Goal: Task Accomplishment & Management: Complete application form

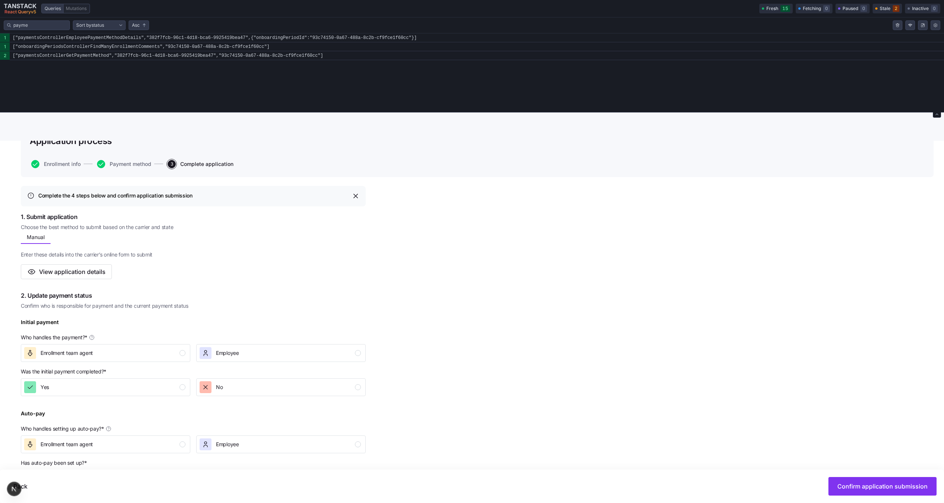
scroll to position [112, 0]
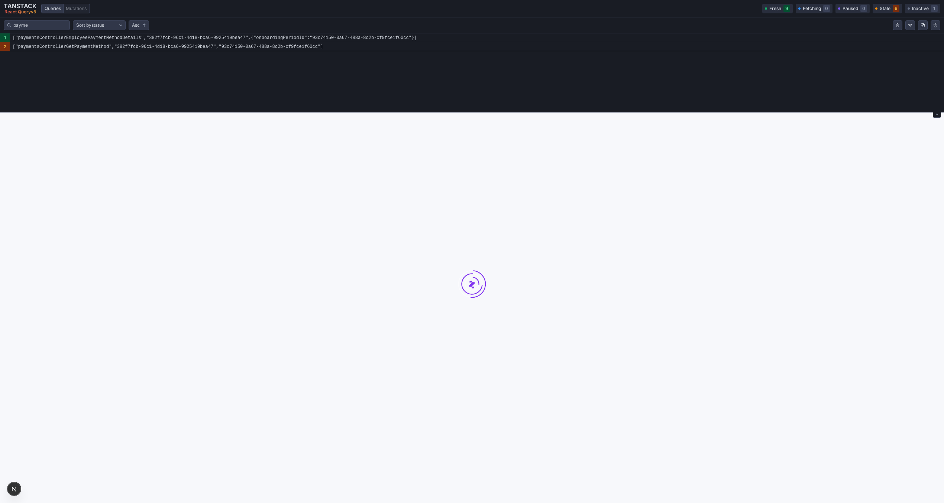
scroll to position [113, 0]
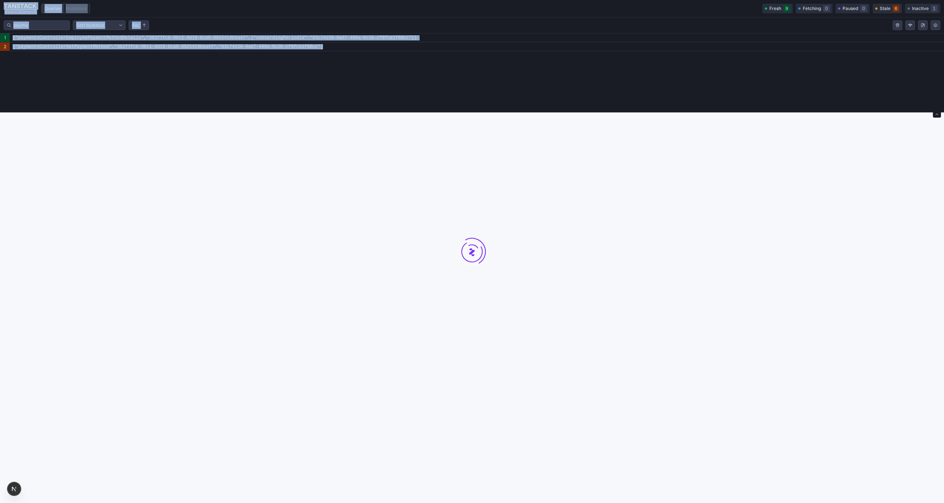
drag, startPoint x: 369, startPoint y: 113, endPoint x: 369, endPoint y: 87, distance: 25.6
click at [369, 87] on div "TANSTACK React Query v 5 Queries Mutations Fresh 9 Fetching 0 Paused 0 Stale 6 …" at bounding box center [472, 195] width 944 height 616
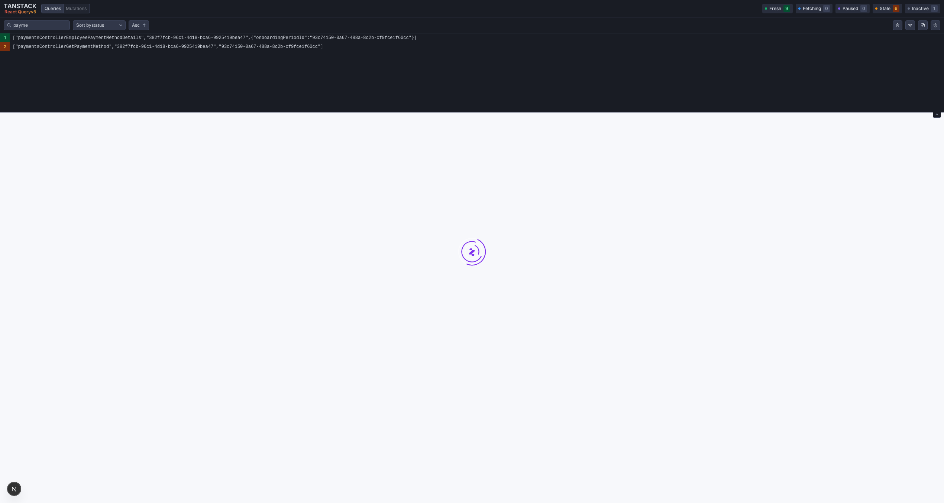
click at [370, 113] on div at bounding box center [472, 251] width 944 height 503
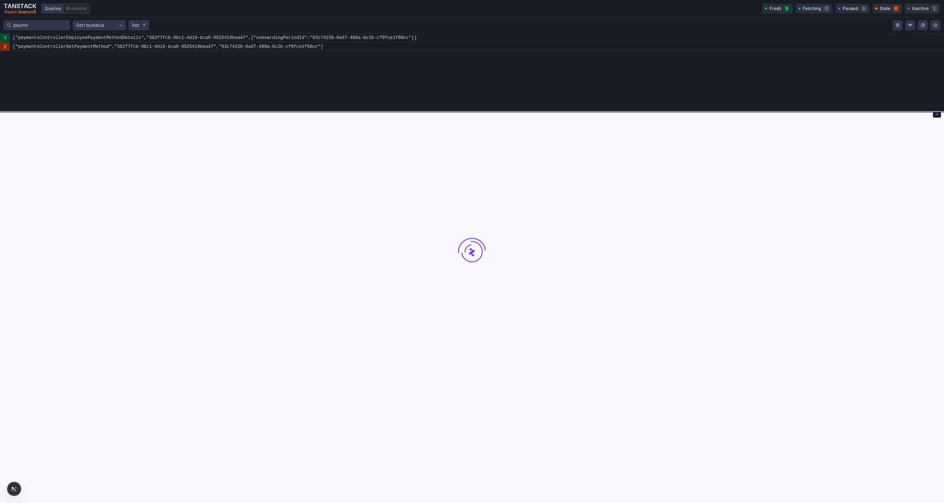
click at [370, 111] on div "Tanstack query devtools" at bounding box center [472, 111] width 944 height 1
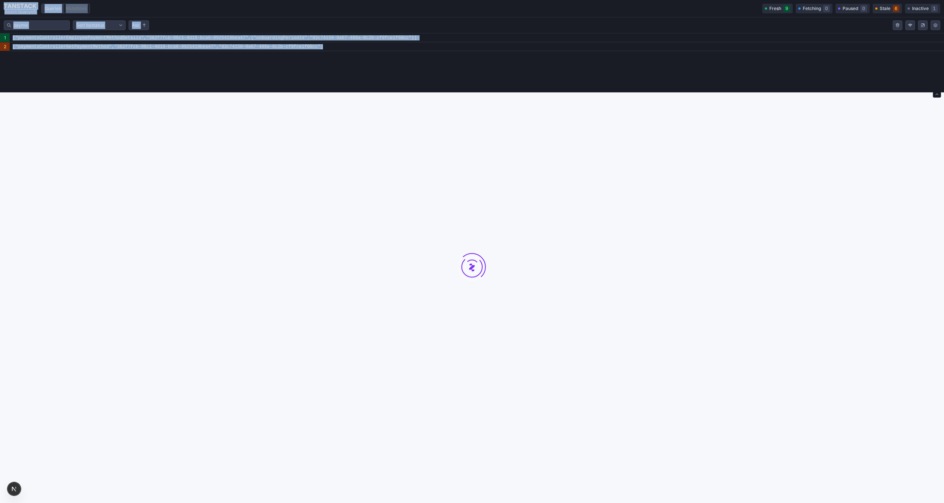
scroll to position [64, 0]
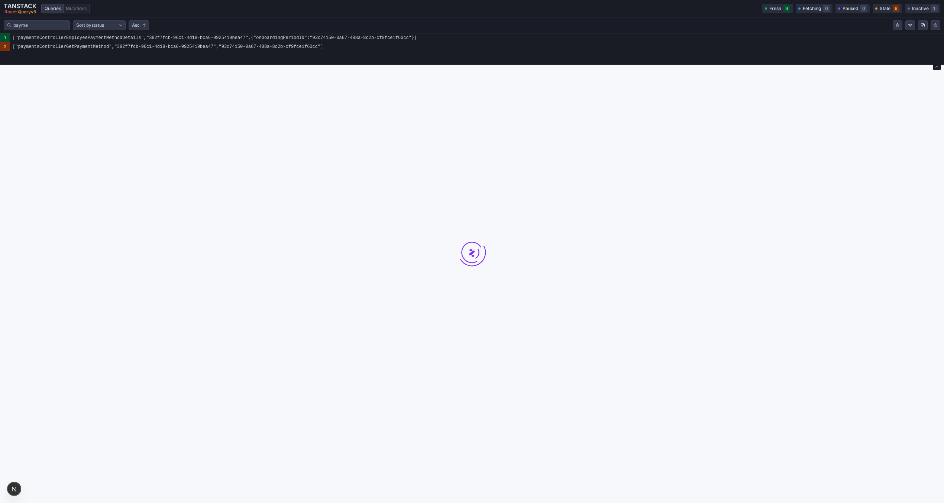
drag, startPoint x: 370, startPoint y: 111, endPoint x: 368, endPoint y: 66, distance: 45.0
click at [368, 65] on div "Tanstack query devtools" at bounding box center [472, 64] width 944 height 1
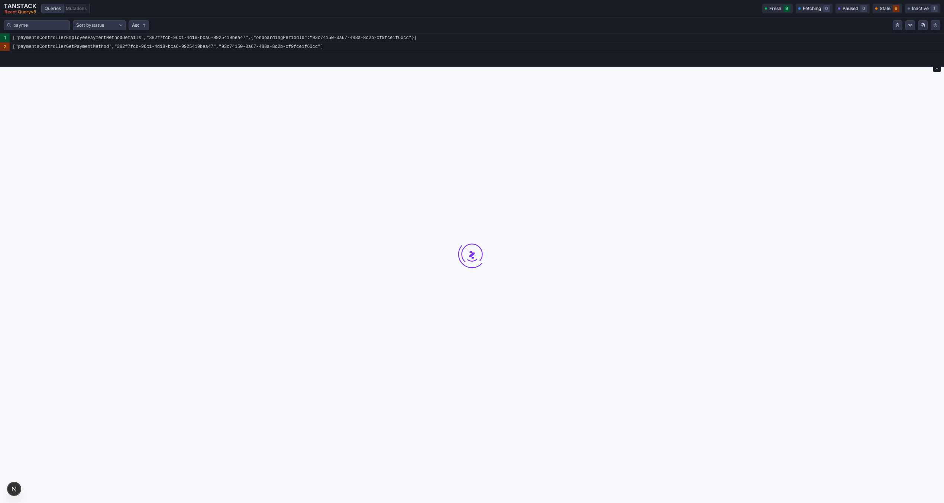
click at [368, 119] on div at bounding box center [472, 254] width 944 height 503
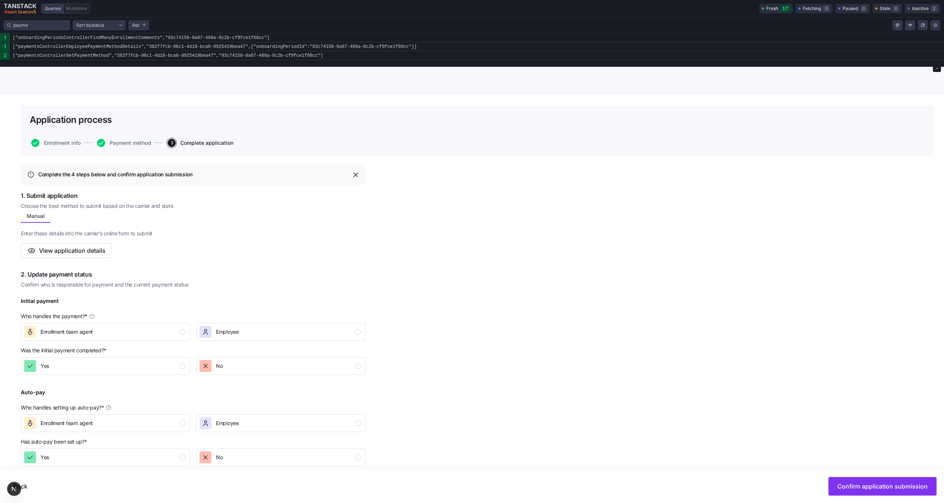
scroll to position [45, 0]
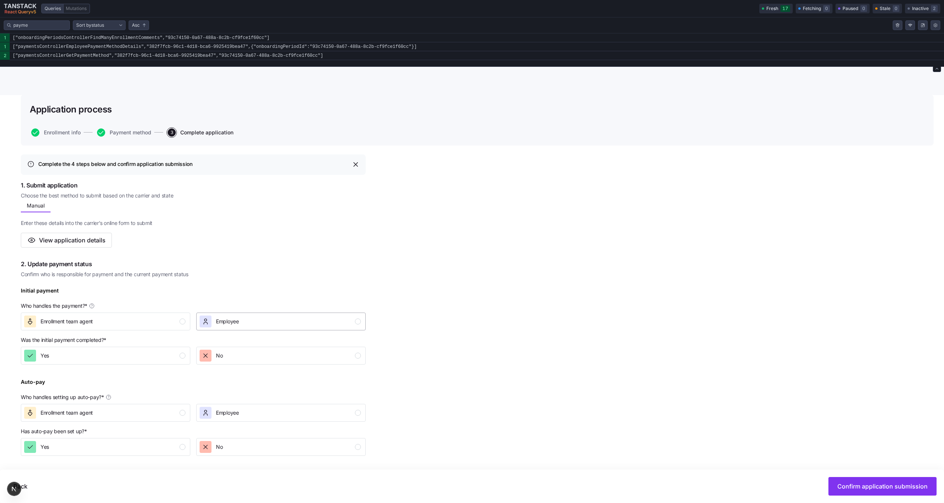
click at [280, 320] on div "Employee" at bounding box center [279, 322] width 161 height 12
click at [169, 377] on div "I don't know" at bounding box center [104, 380] width 161 height 12
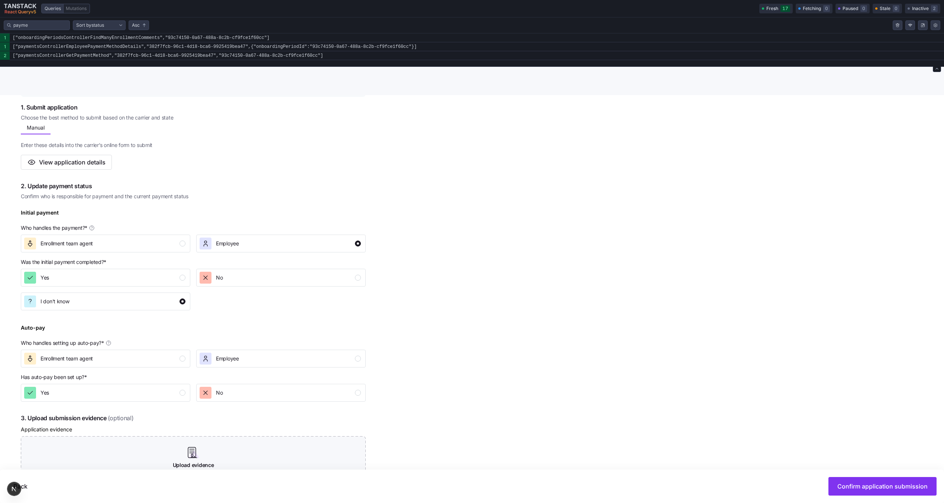
scroll to position [124, 0]
click at [227, 379] on div "Has auto-pay been set up? *" at bounding box center [193, 376] width 345 height 7
click at [227, 360] on span "Employee" at bounding box center [227, 357] width 23 height 7
click at [141, 413] on div "I don't know" at bounding box center [104, 416] width 161 height 12
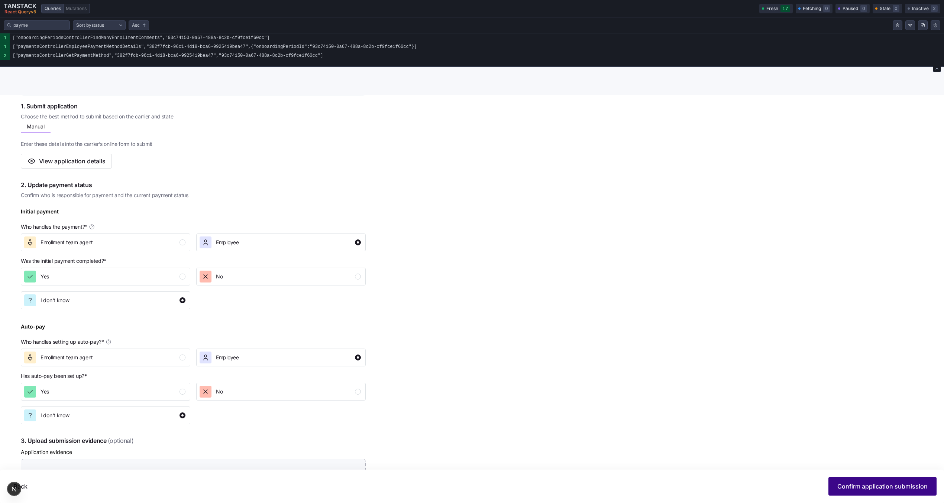
click at [889, 490] on span "Confirm application submission" at bounding box center [882, 486] width 90 height 9
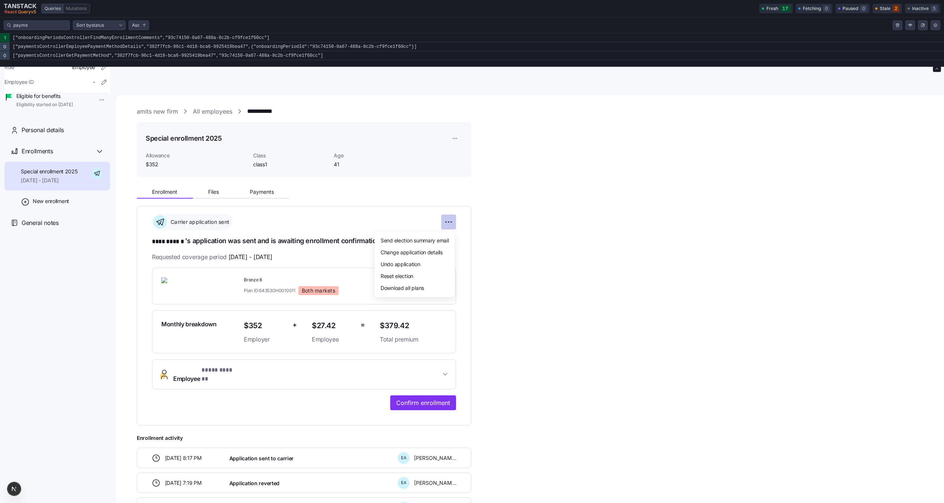
click at [446, 220] on html "**********" at bounding box center [472, 283] width 944 height 566
click at [423, 278] on div "Reset election" at bounding box center [414, 276] width 74 height 12
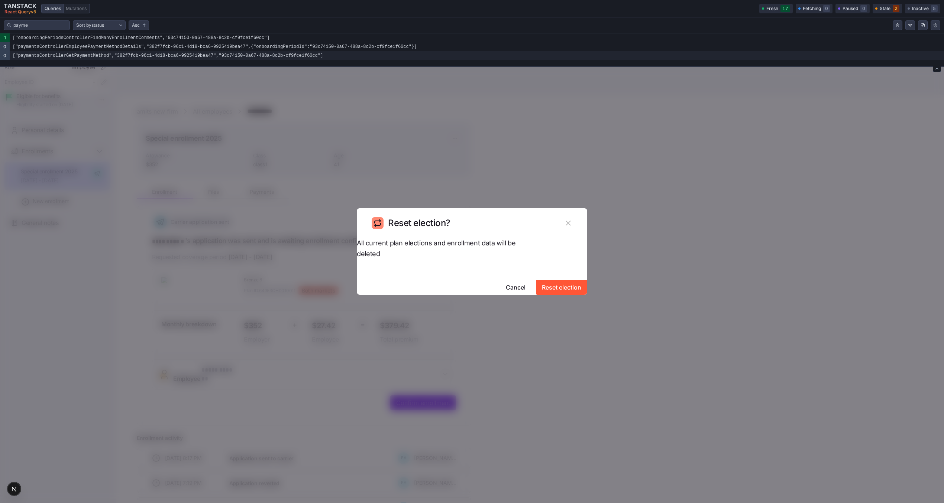
click at [289, 54] on code "["paymentsControllerGetPaymentMethod","382f7fcb-96c1-4d18-bca6-9925419bea47","9…" at bounding box center [477, 55] width 934 height 9
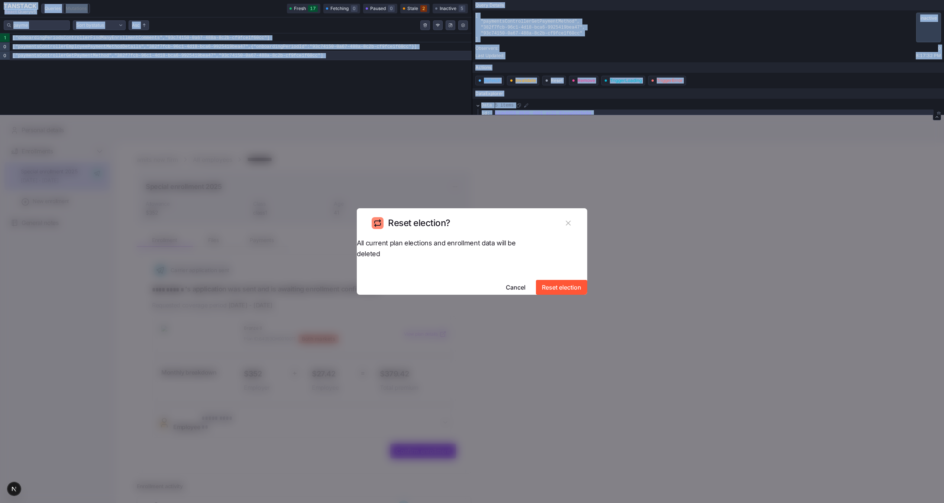
drag, startPoint x: 530, startPoint y: 66, endPoint x: 524, endPoint y: 116, distance: 49.7
click at [524, 115] on div "Tanstack query devtools" at bounding box center [472, 114] width 944 height 1
click at [572, 43] on div "[ "paymentsControllerGetPaymentMethod", "382f7fcb-96c1-4d18-bca6-9925419bea47",…" at bounding box center [707, 36] width 471 height 47
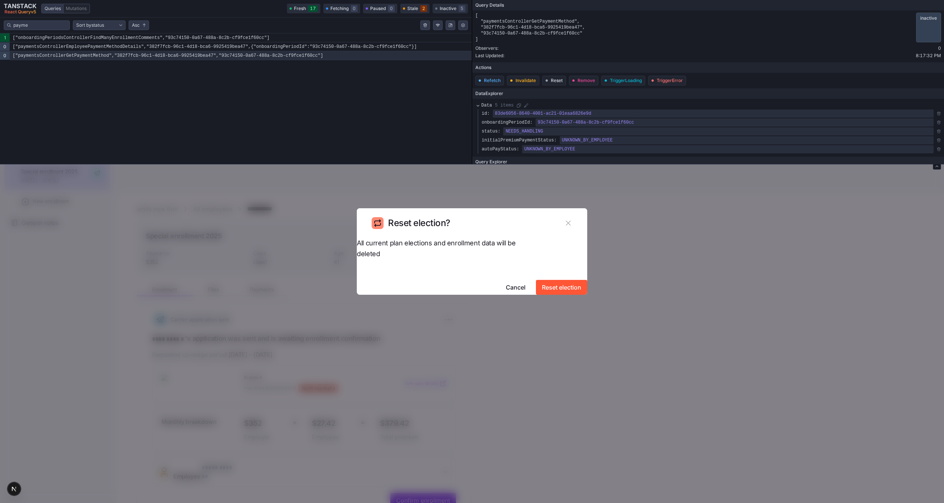
drag, startPoint x: 565, startPoint y: 116, endPoint x: 565, endPoint y: 161, distance: 45.3
click at [565, 163] on div "Tanstack query devtools" at bounding box center [472, 163] width 944 height 1
click at [546, 283] on span "Reset election" at bounding box center [561, 287] width 39 height 9
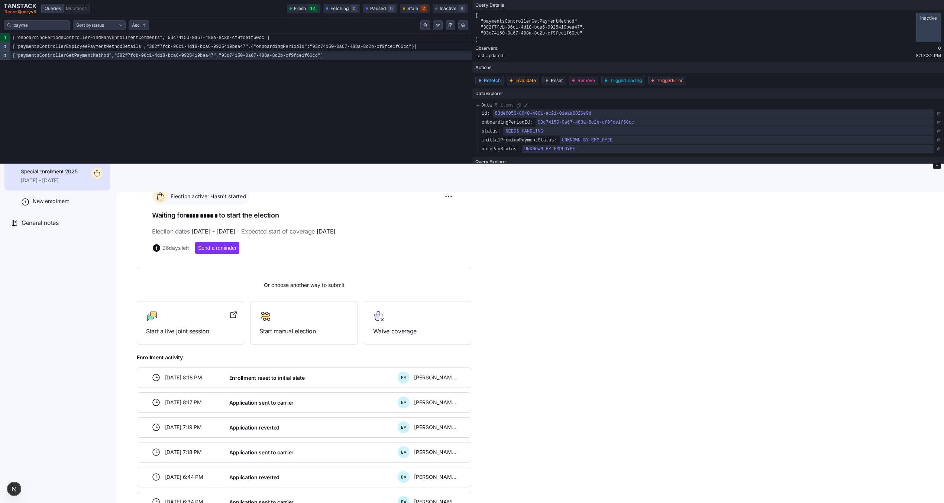
scroll to position [145, 0]
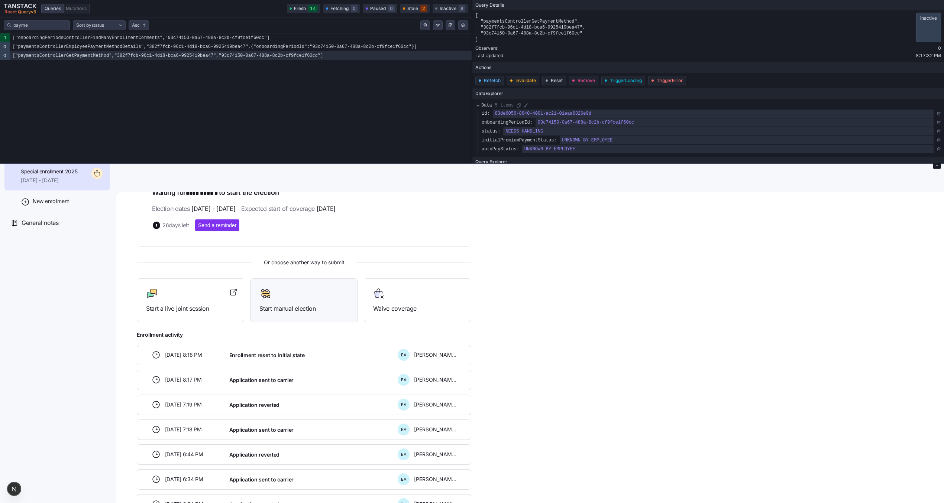
click at [306, 297] on div at bounding box center [303, 294] width 89 height 12
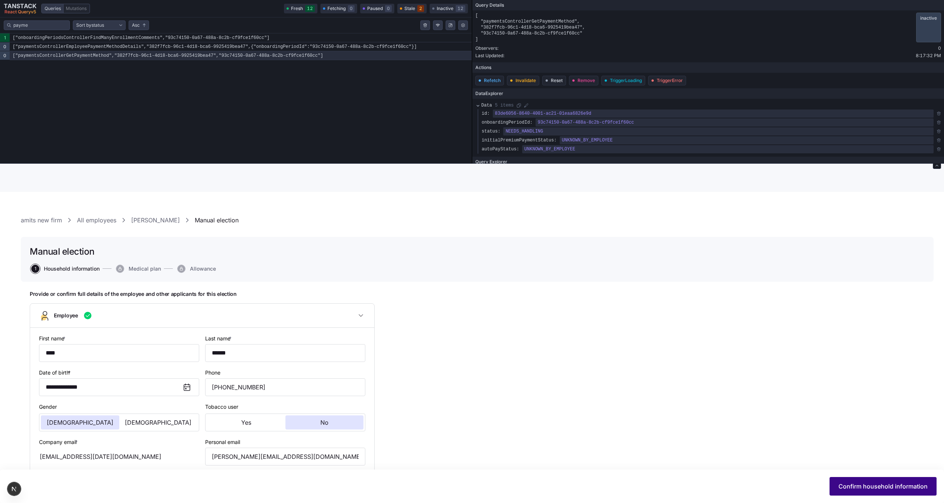
click at [860, 484] on span "Confirm household information" at bounding box center [882, 486] width 89 height 9
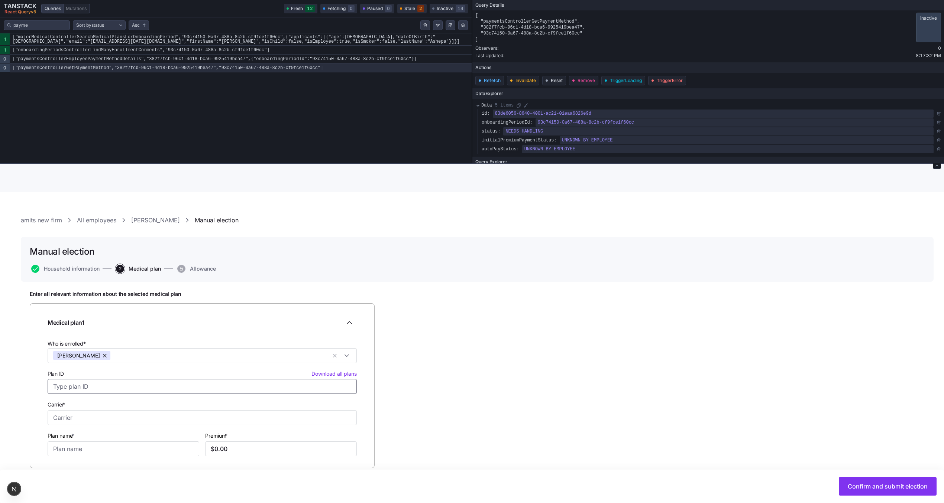
click at [126, 386] on input "Plan ID Download all plans" at bounding box center [202, 386] width 309 height 15
click at [123, 408] on div "64353OH0010011 [PERSON_NAME], Bronze 8" at bounding box center [201, 411] width 305 height 25
type input "64353OH0010011"
type input "[PERSON_NAME]"
type input "Bronze 8"
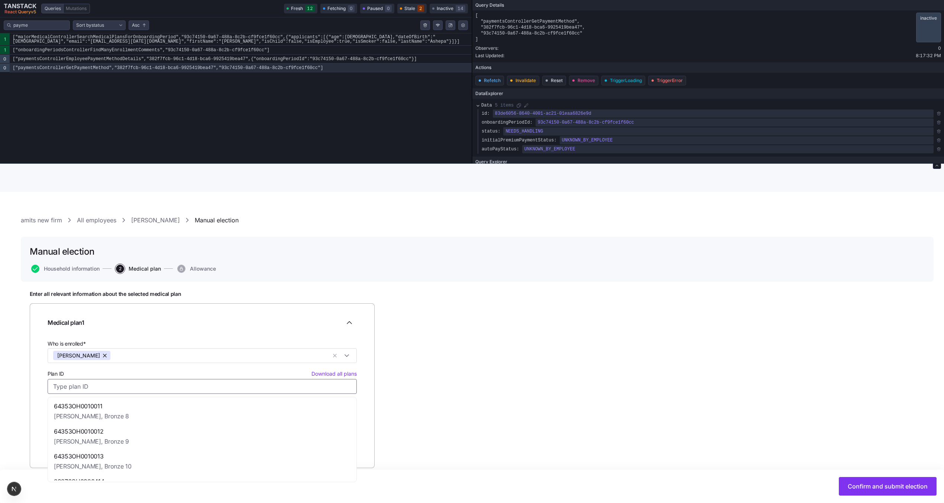
type input "$379.42"
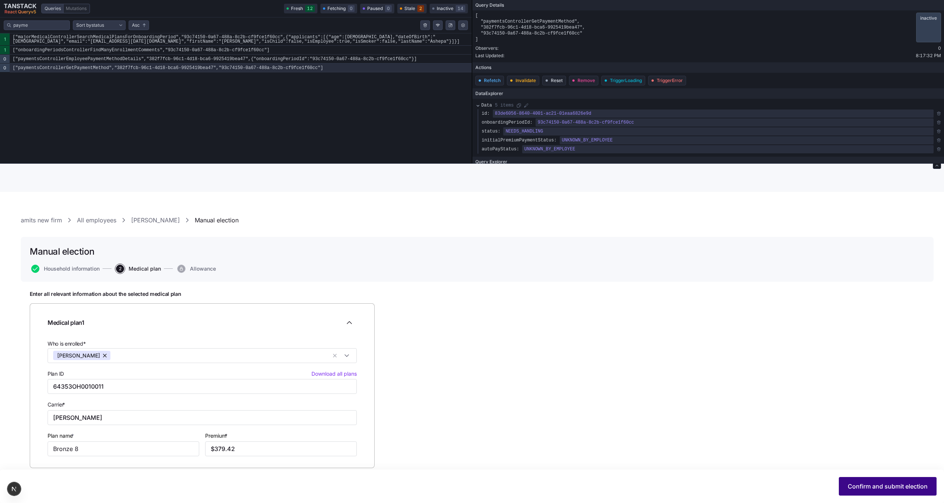
click at [874, 490] on span "Confirm and submit election" at bounding box center [887, 486] width 80 height 9
click at [872, 491] on span "Confirm and submit election" at bounding box center [887, 486] width 80 height 9
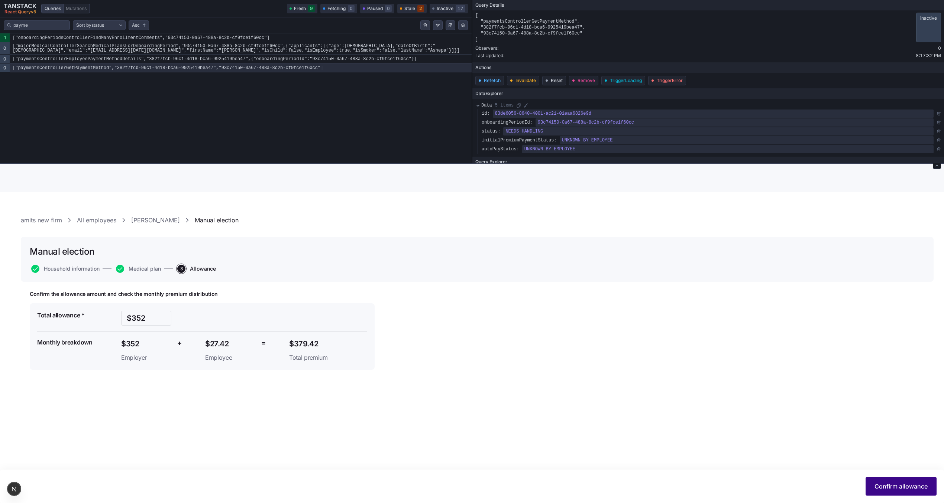
click at [892, 488] on span "Confirm allowance" at bounding box center [900, 486] width 53 height 9
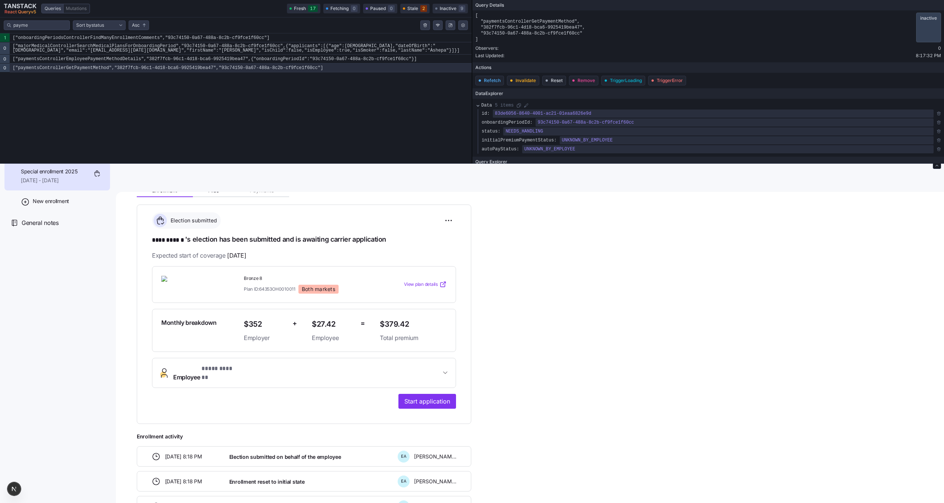
scroll to position [106, 0]
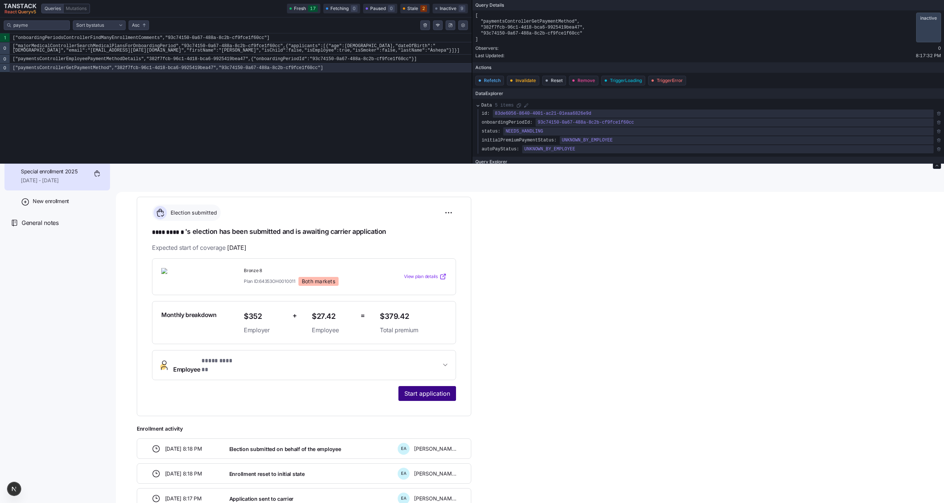
click at [426, 389] on span "Start application" at bounding box center [427, 393] width 46 height 9
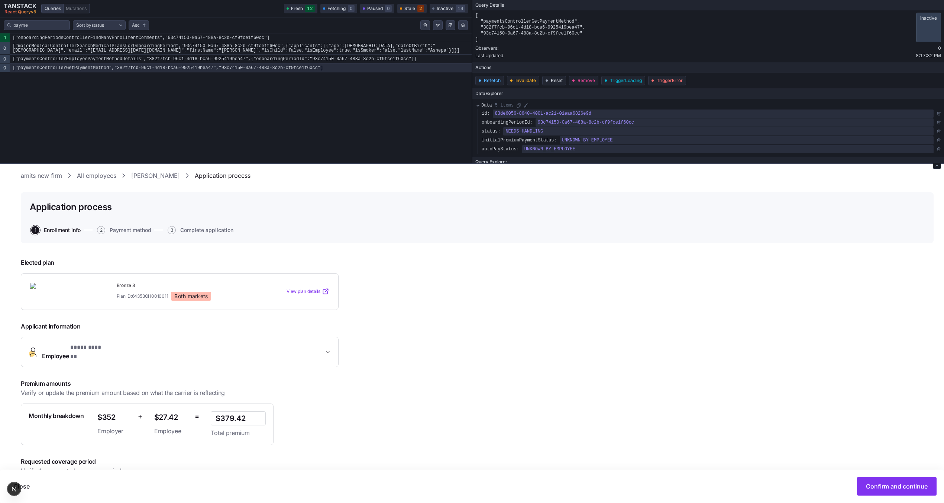
scroll to position [55, 0]
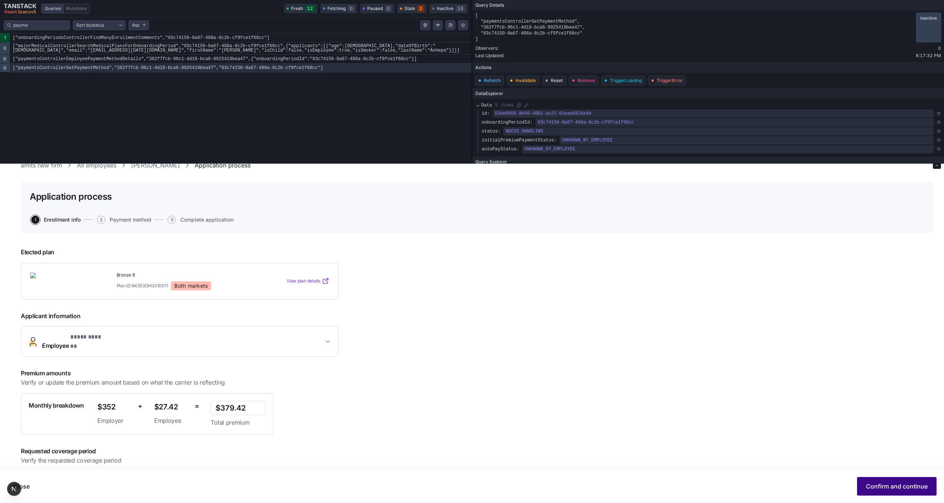
click at [882, 487] on span "Confirm and continue" at bounding box center [897, 486] width 62 height 9
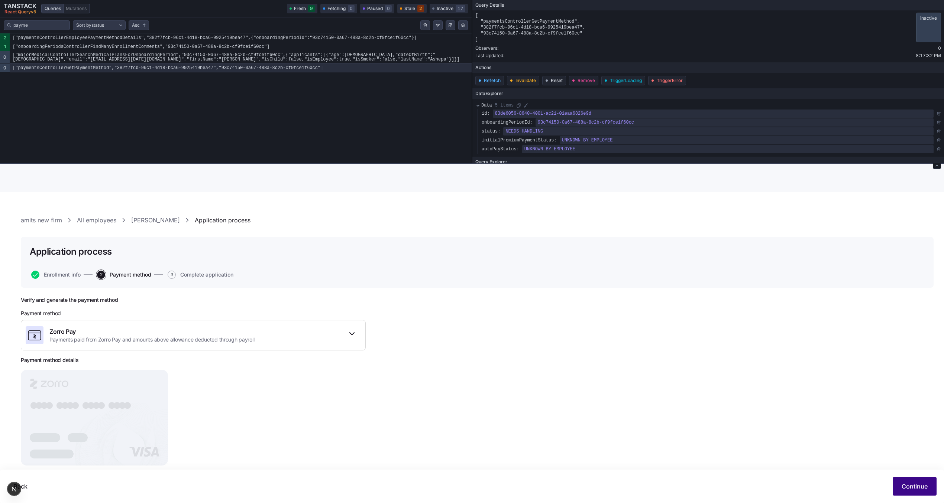
click at [920, 488] on span "Continue" at bounding box center [914, 486] width 26 height 9
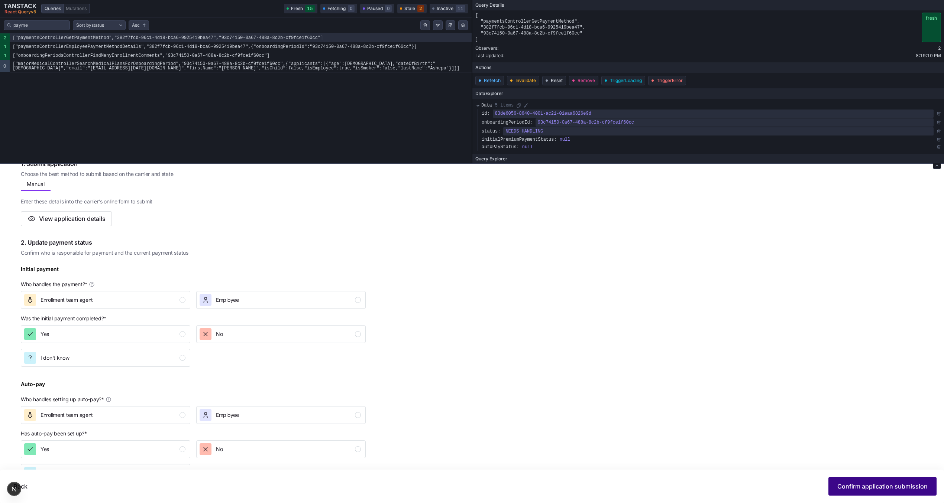
click at [851, 484] on span "Confirm application submission" at bounding box center [882, 486] width 90 height 9
